Goal: Use online tool/utility: Utilize a website feature to perform a specific function

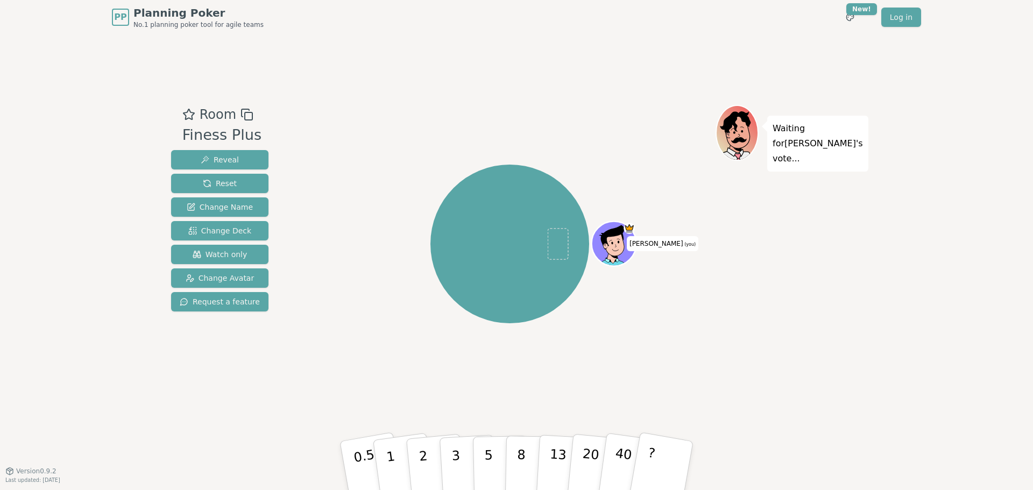
click at [460, 177] on div "[PERSON_NAME] (you)" at bounding box center [510, 244] width 159 height 159
click at [454, 465] on p "3" at bounding box center [457, 467] width 12 height 59
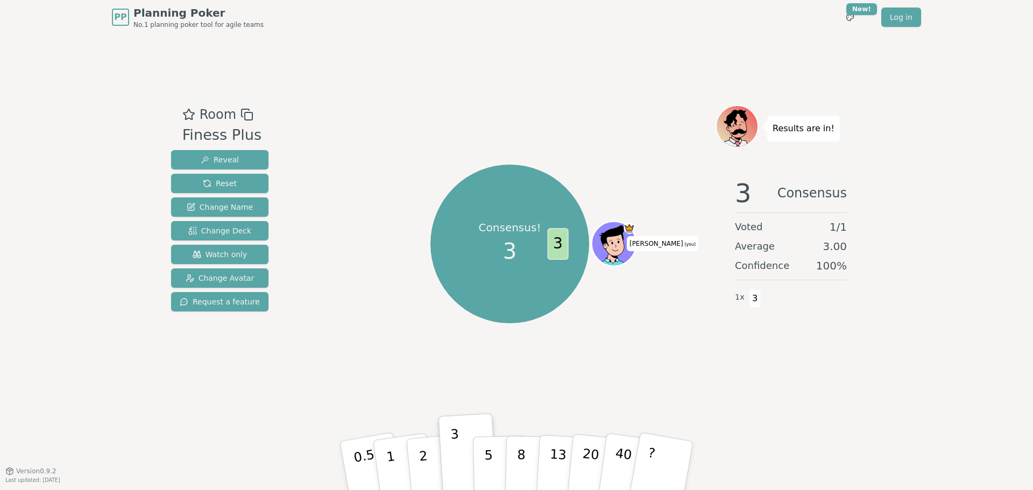
click at [564, 243] on span "3" at bounding box center [557, 244] width 21 height 32
click at [616, 241] on icon at bounding box center [616, 243] width 44 height 5
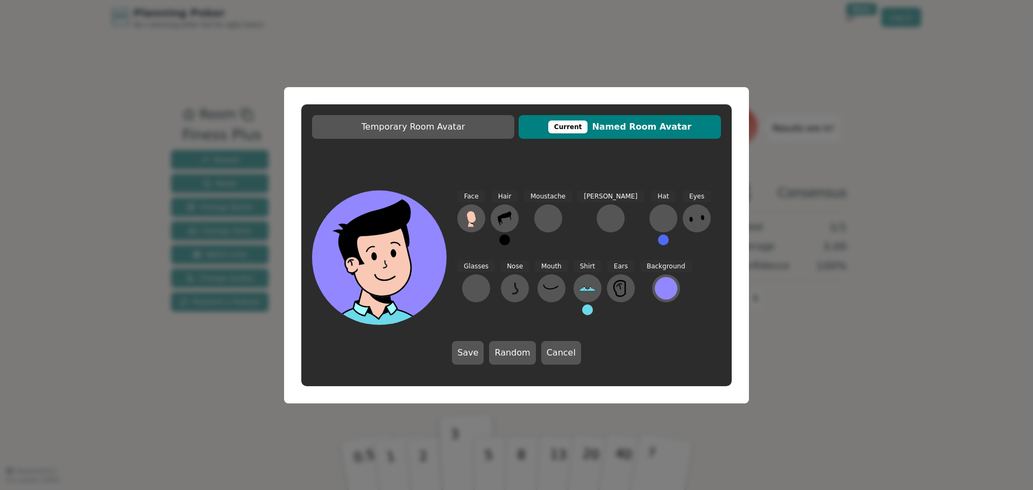
click at [888, 242] on div "Temporary Room Avatar Current Named Room Avatar Face Hair Moustache [PERSON_NAM…" at bounding box center [516, 245] width 1033 height 490
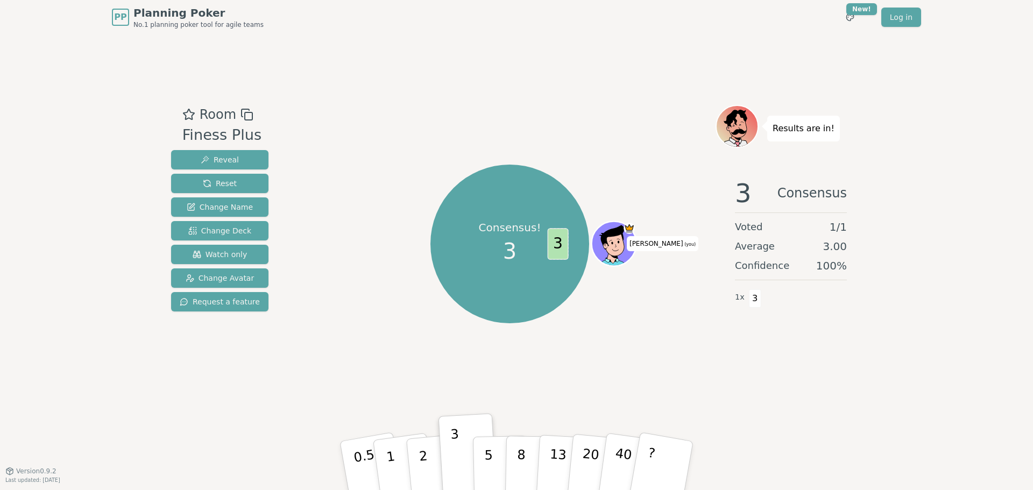
click at [555, 244] on span "3" at bounding box center [557, 244] width 21 height 32
click at [507, 247] on span "3" at bounding box center [509, 251] width 13 height 32
click at [426, 457] on button "2" at bounding box center [435, 467] width 61 height 86
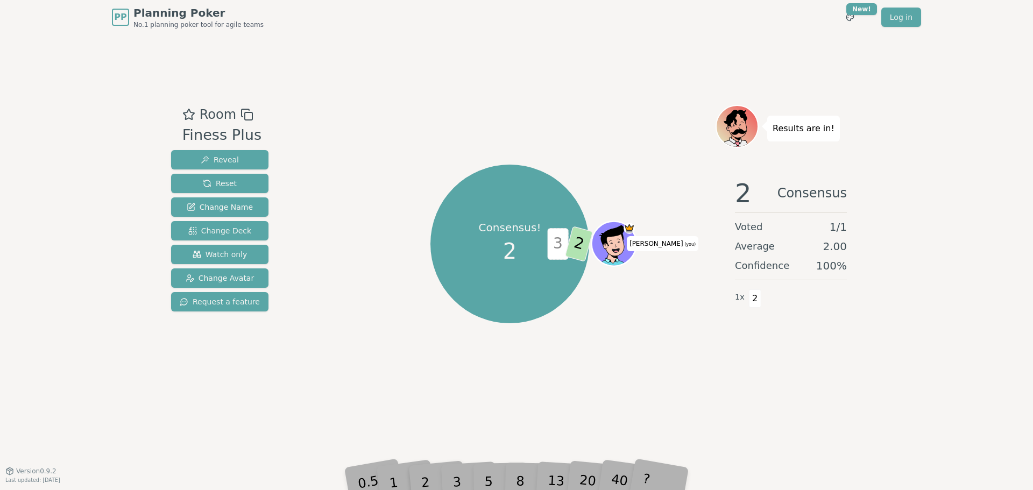
click at [513, 257] on span "2" at bounding box center [509, 251] width 13 height 32
click at [347, 189] on div "Consensus! 2 3 2 [PERSON_NAME] (you)" at bounding box center [510, 244] width 412 height 240
click at [241, 184] on button "Reset" at bounding box center [219, 183] width 97 height 19
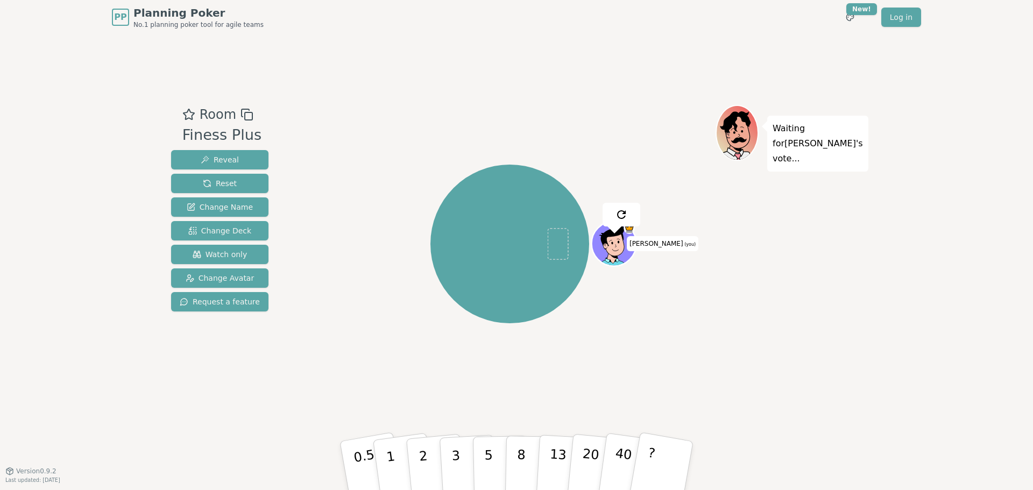
click at [537, 170] on div "[PERSON_NAME] (you)" at bounding box center [510, 244] width 159 height 159
click at [510, 87] on div "Room Finess Plus Reveal Reset Change Name Change Deck Watch only Change Avatar …" at bounding box center [517, 252] width 700 height 436
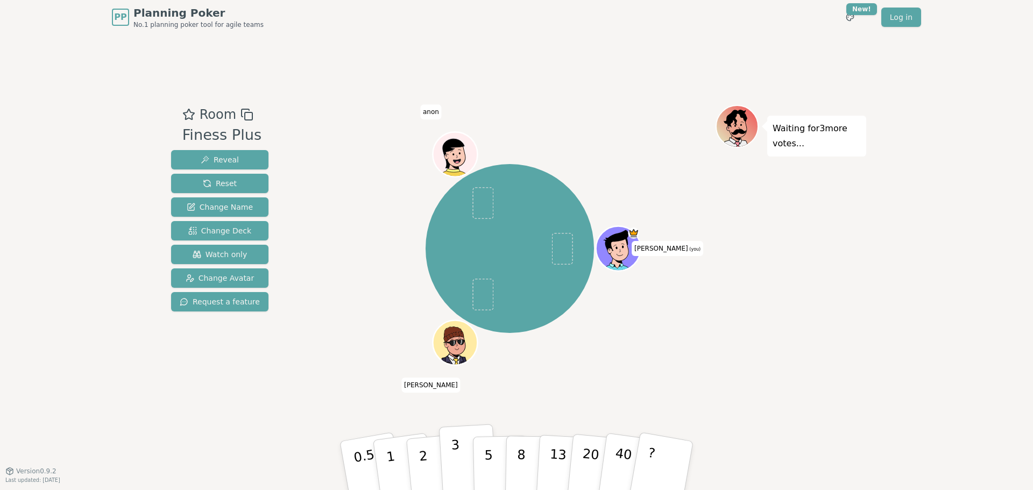
click at [448, 451] on button "3" at bounding box center [468, 466] width 59 height 84
click at [361, 348] on div "[PERSON_NAME] (you) [PERSON_NAME] anon" at bounding box center [510, 248] width 412 height 249
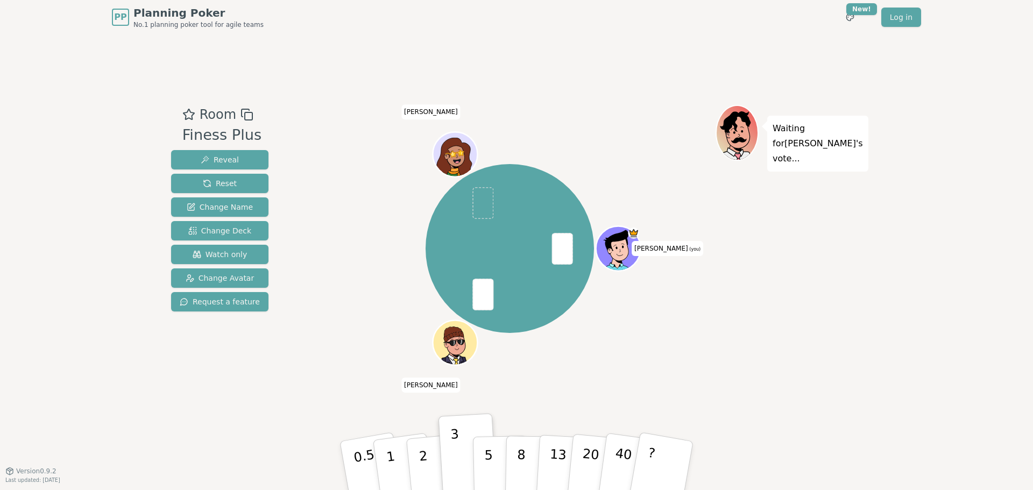
click at [357, 229] on div "[PERSON_NAME] (you) [PERSON_NAME]" at bounding box center [510, 248] width 412 height 249
click at [343, 168] on div "[PERSON_NAME] (you) [PERSON_NAME]" at bounding box center [510, 248] width 412 height 249
click at [574, 86] on div "Room Finess Plus Reveal Reset Change Name Change Deck Watch only Change Avatar …" at bounding box center [517, 252] width 700 height 436
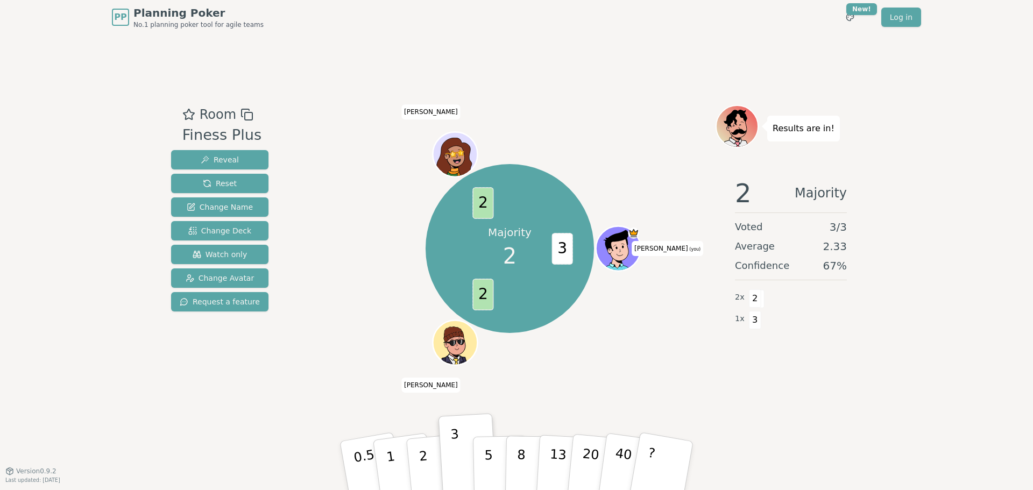
click at [569, 405] on div "Room Finess Plus Reveal Reset Change Name Change Deck Watch only Change Avatar …" at bounding box center [517, 252] width 700 height 436
drag, startPoint x: 432, startPoint y: 455, endPoint x: 443, endPoint y: 442, distance: 17.6
click at [432, 456] on button "2" at bounding box center [436, 477] width 61 height 86
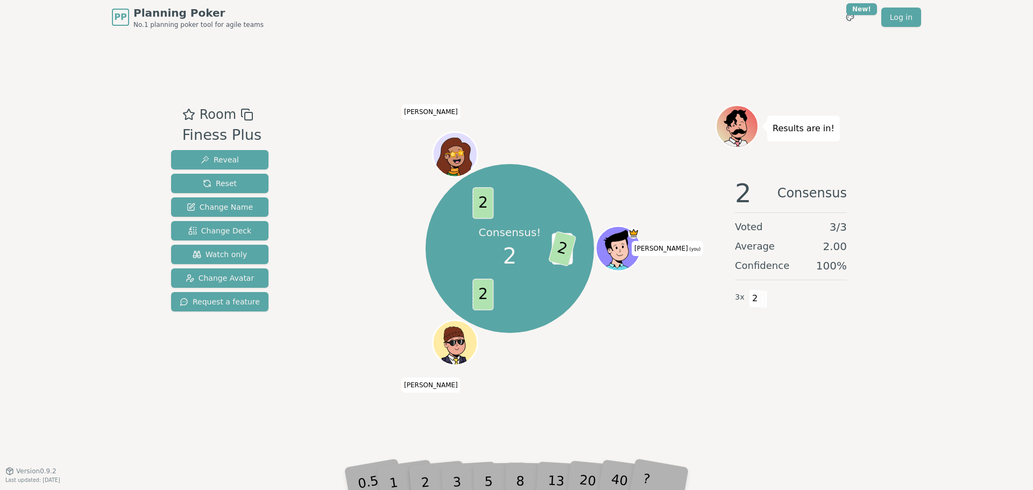
click at [513, 370] on div "Consensus! 2 3 2 2 2 [PERSON_NAME] (you) [PERSON_NAME]" at bounding box center [510, 248] width 412 height 249
